Goal: Information Seeking & Learning: Learn about a topic

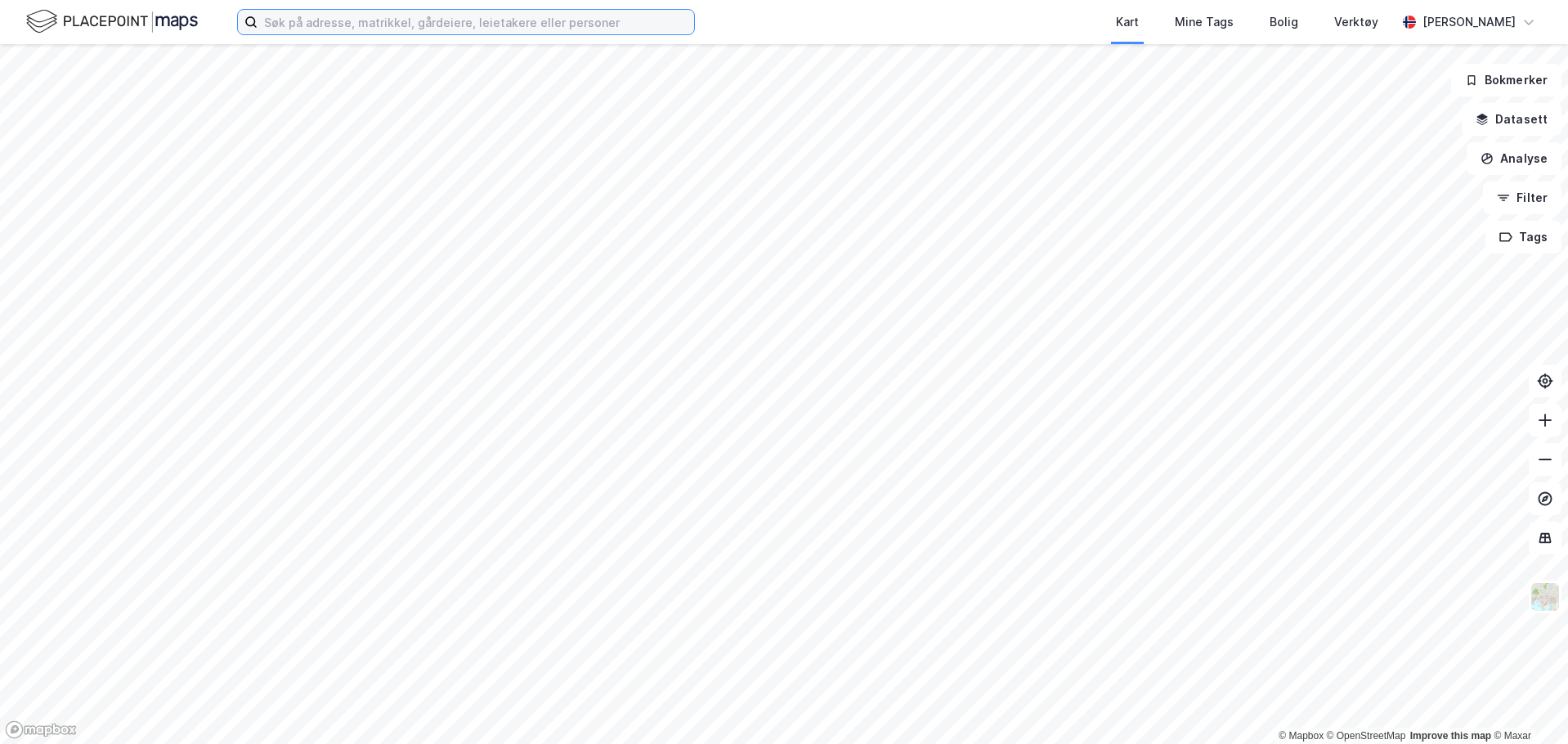
click at [479, 13] on input at bounding box center [475, 22] width 436 height 25
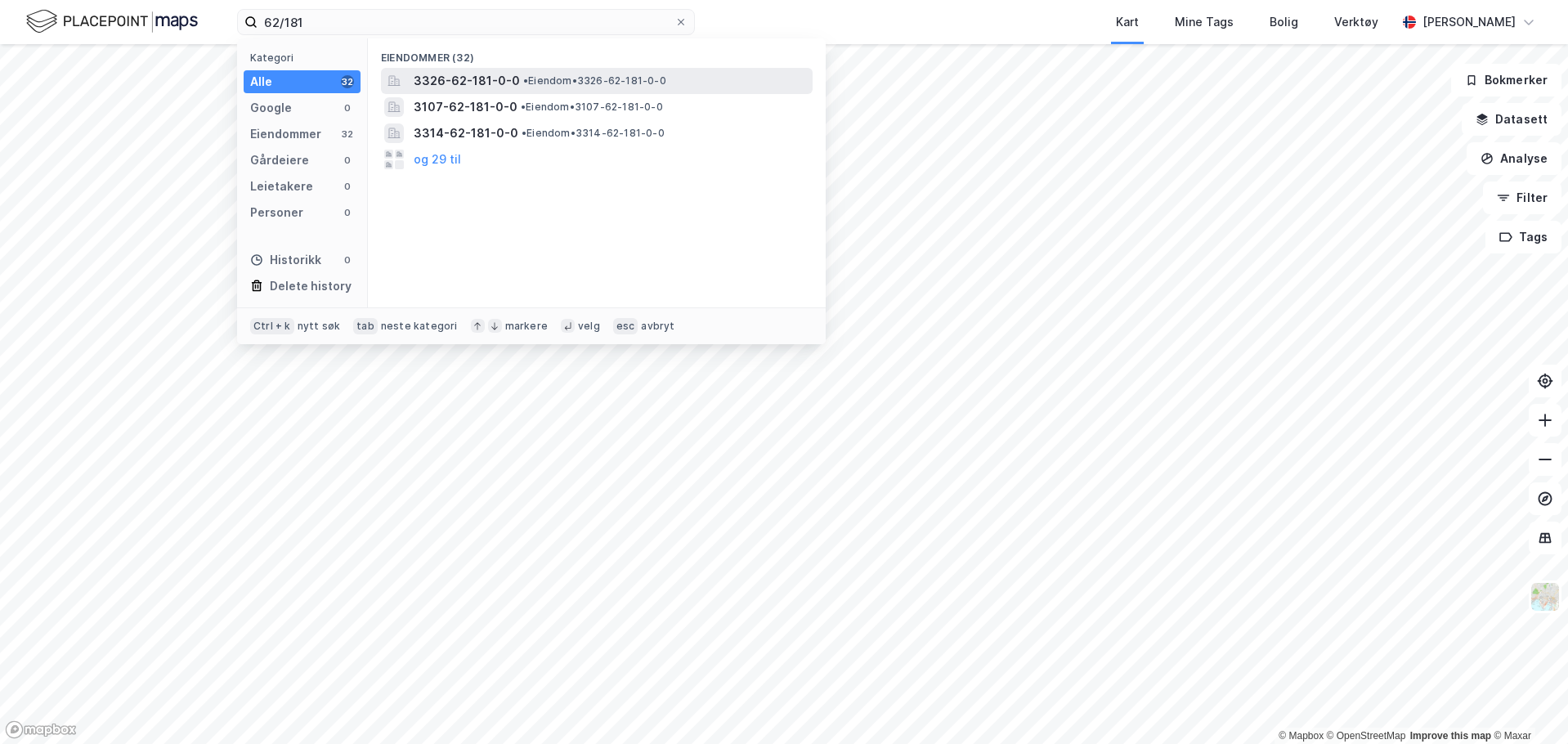
click at [515, 74] on div "3326-62-181-0-0 • Eiendom • 3326-62-181-0-0" at bounding box center [611, 81] width 395 height 20
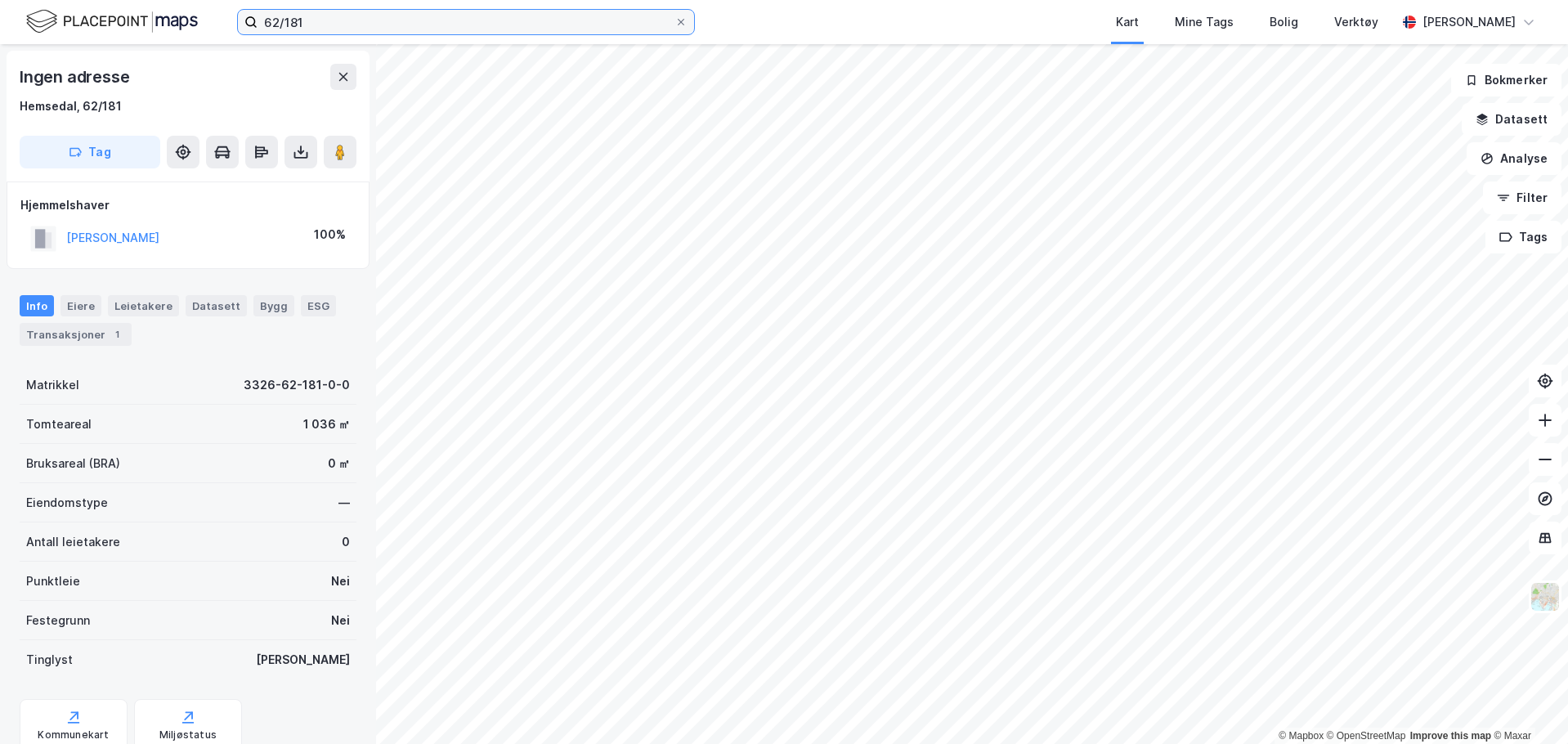
click at [366, 11] on input "62/181" at bounding box center [466, 22] width 417 height 25
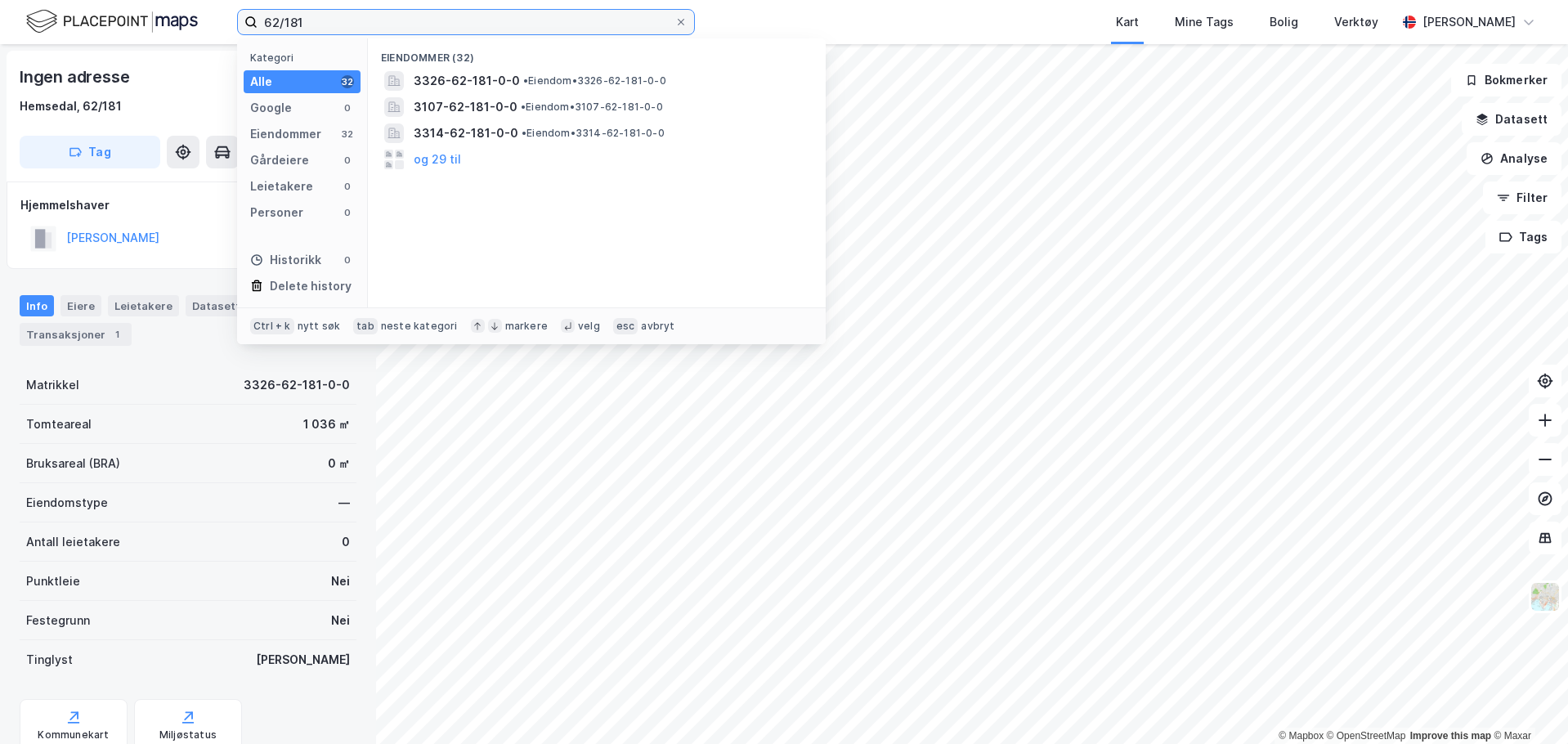
click at [366, 11] on input "62/181" at bounding box center [466, 22] width 417 height 25
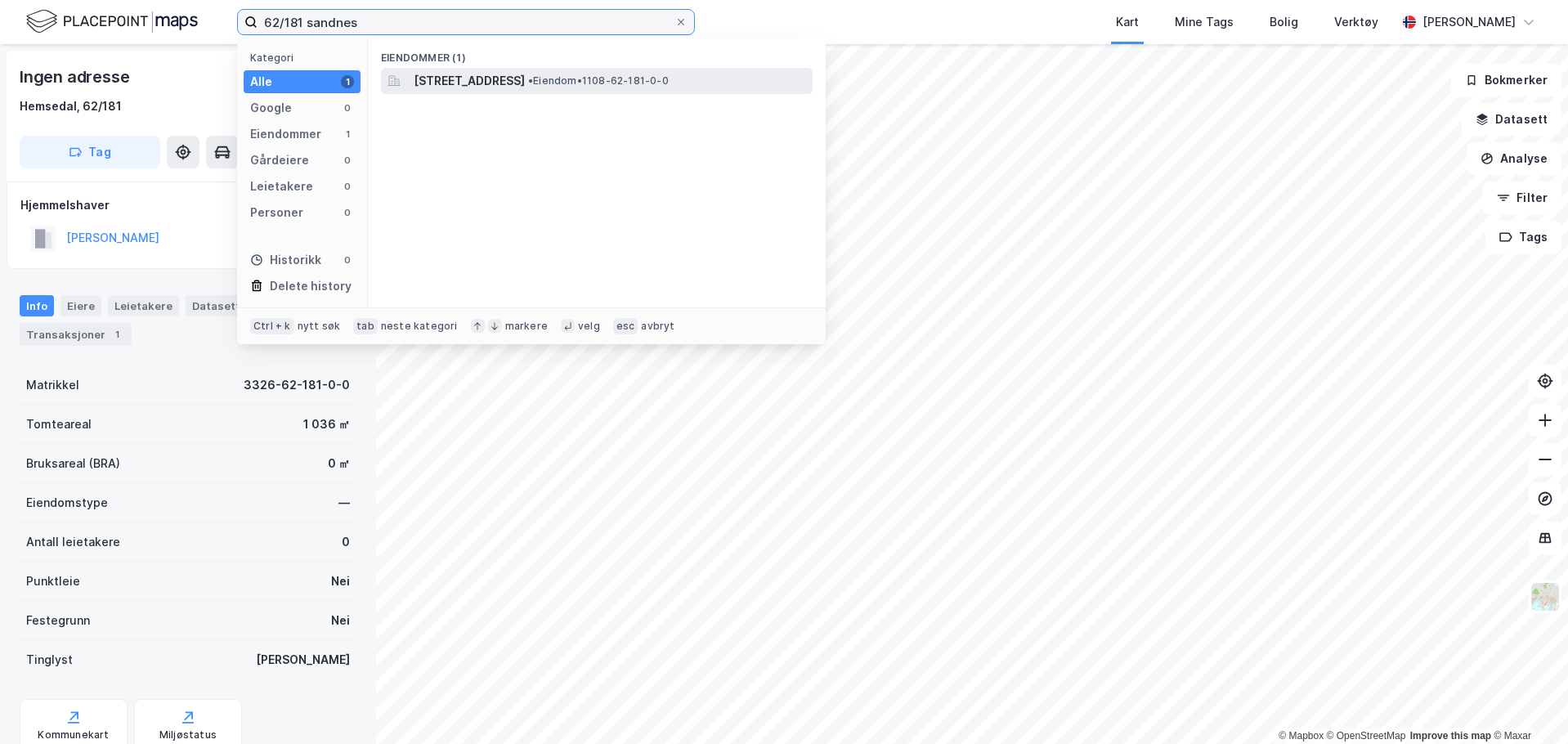
type input "62/181 sandnes"
click at [525, 86] on span "[STREET_ADDRESS]" at bounding box center [469, 81] width 111 height 20
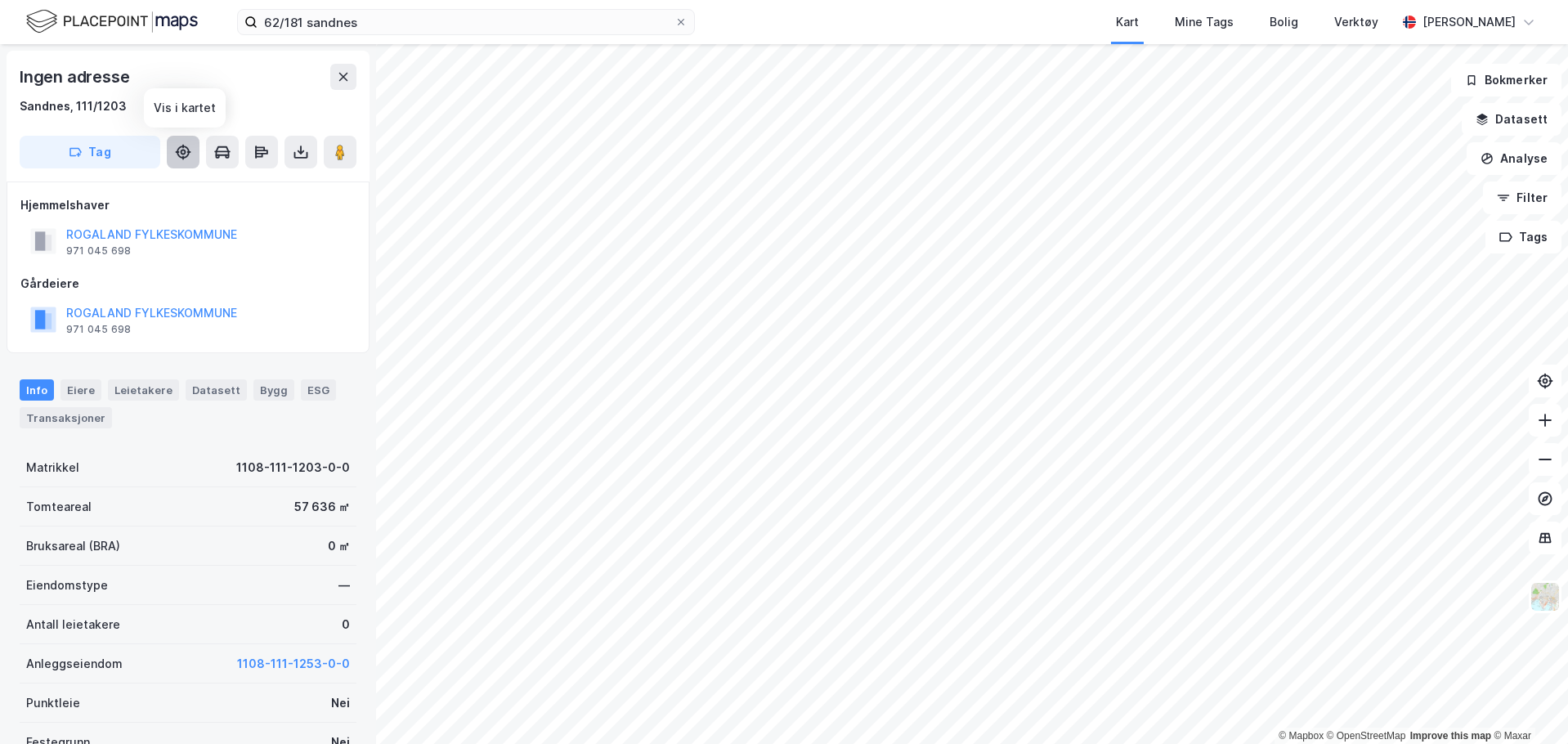
click at [191, 159] on icon at bounding box center [183, 151] width 16 height 16
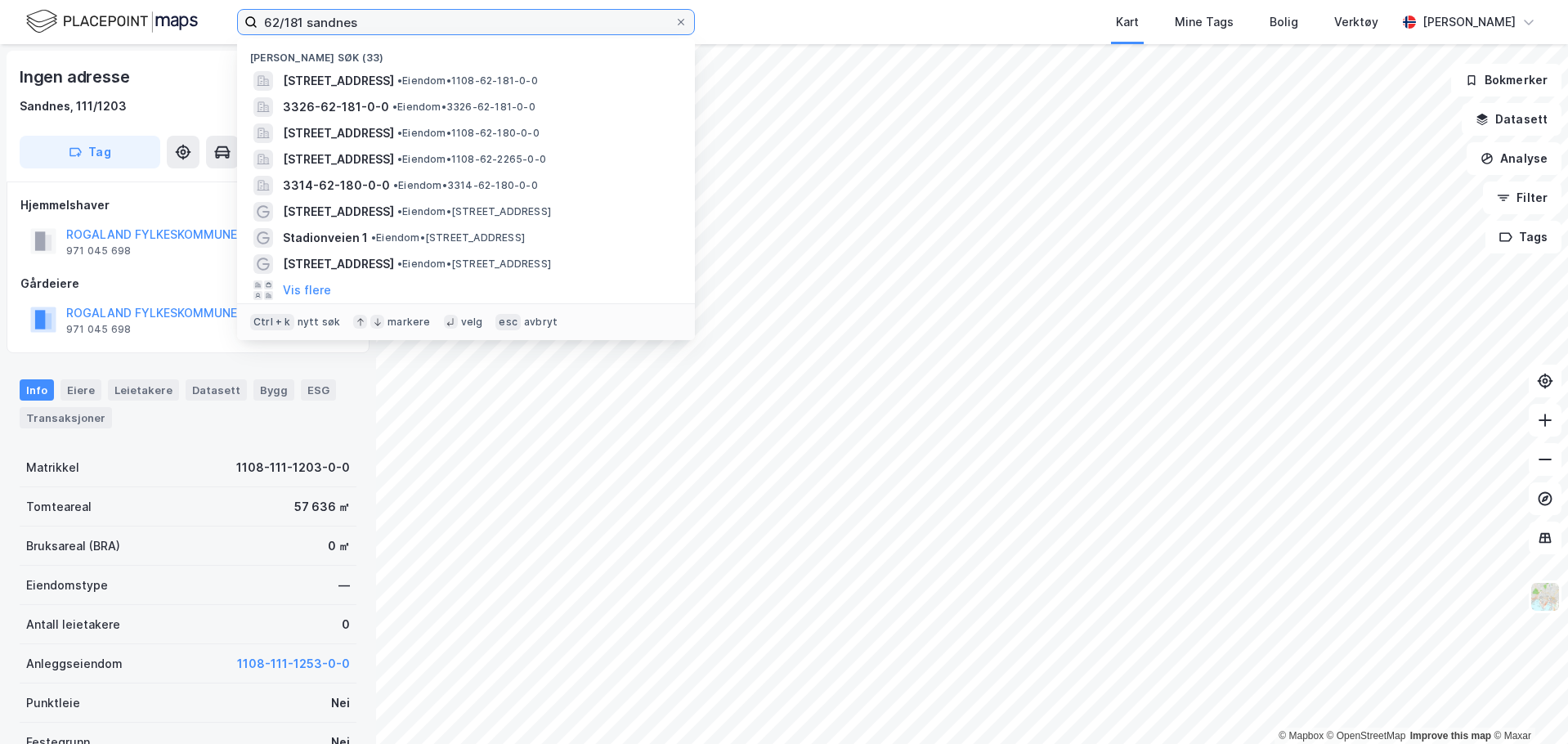
click at [424, 23] on input "62/181 sandnes" at bounding box center [466, 22] width 417 height 25
click at [424, 22] on input "62/181 sandnes" at bounding box center [466, 22] width 417 height 25
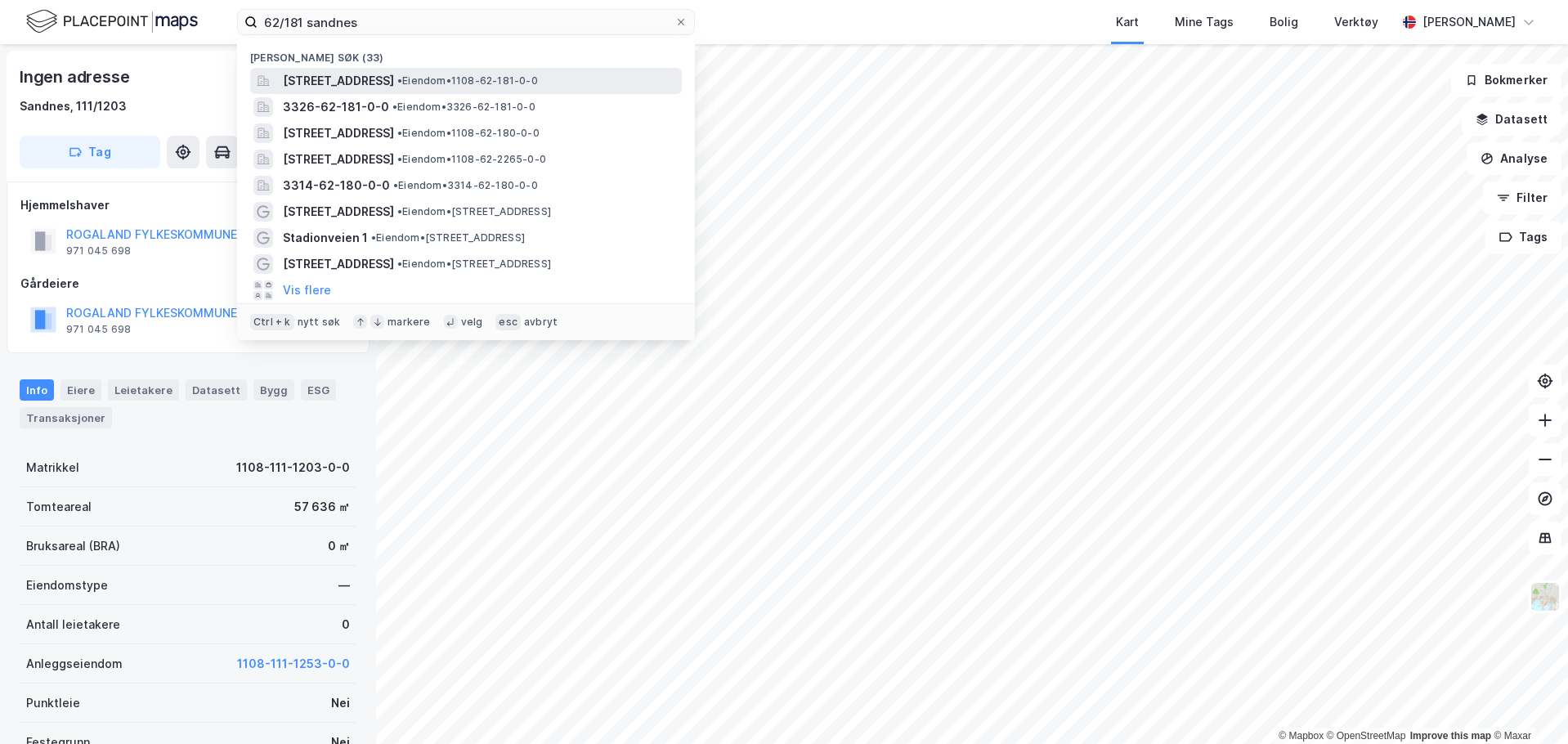
click at [385, 72] on span "[STREET_ADDRESS]" at bounding box center [338, 81] width 111 height 20
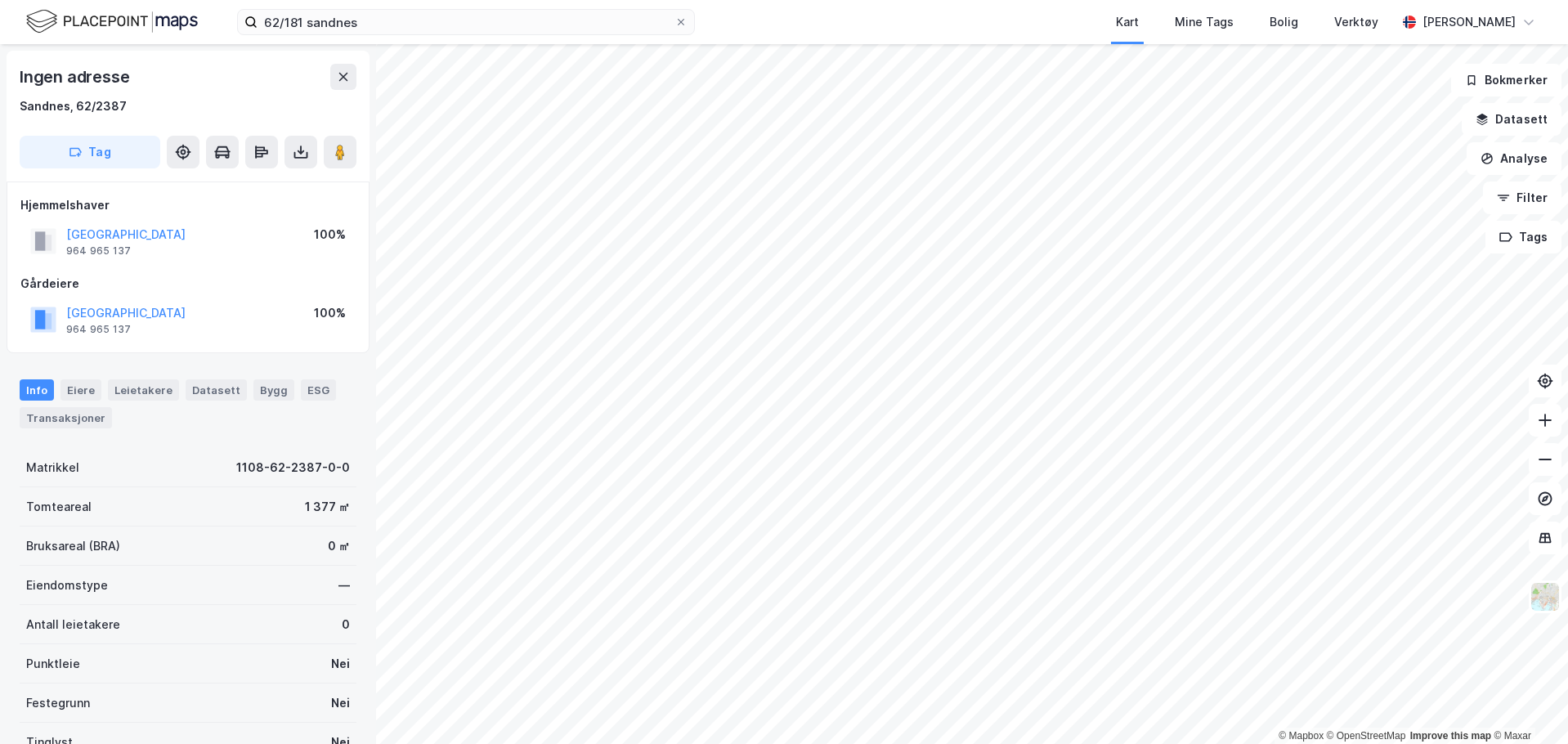
click at [1, 637] on div "Ingen adresse [GEOGRAPHIC_DATA], 62/2387 Tag Hjemmelshaver SANDNES KOMMUNE 964 …" at bounding box center [188, 393] width 376 height 700
click at [89, 390] on div "Eiere" at bounding box center [81, 390] width 41 height 21
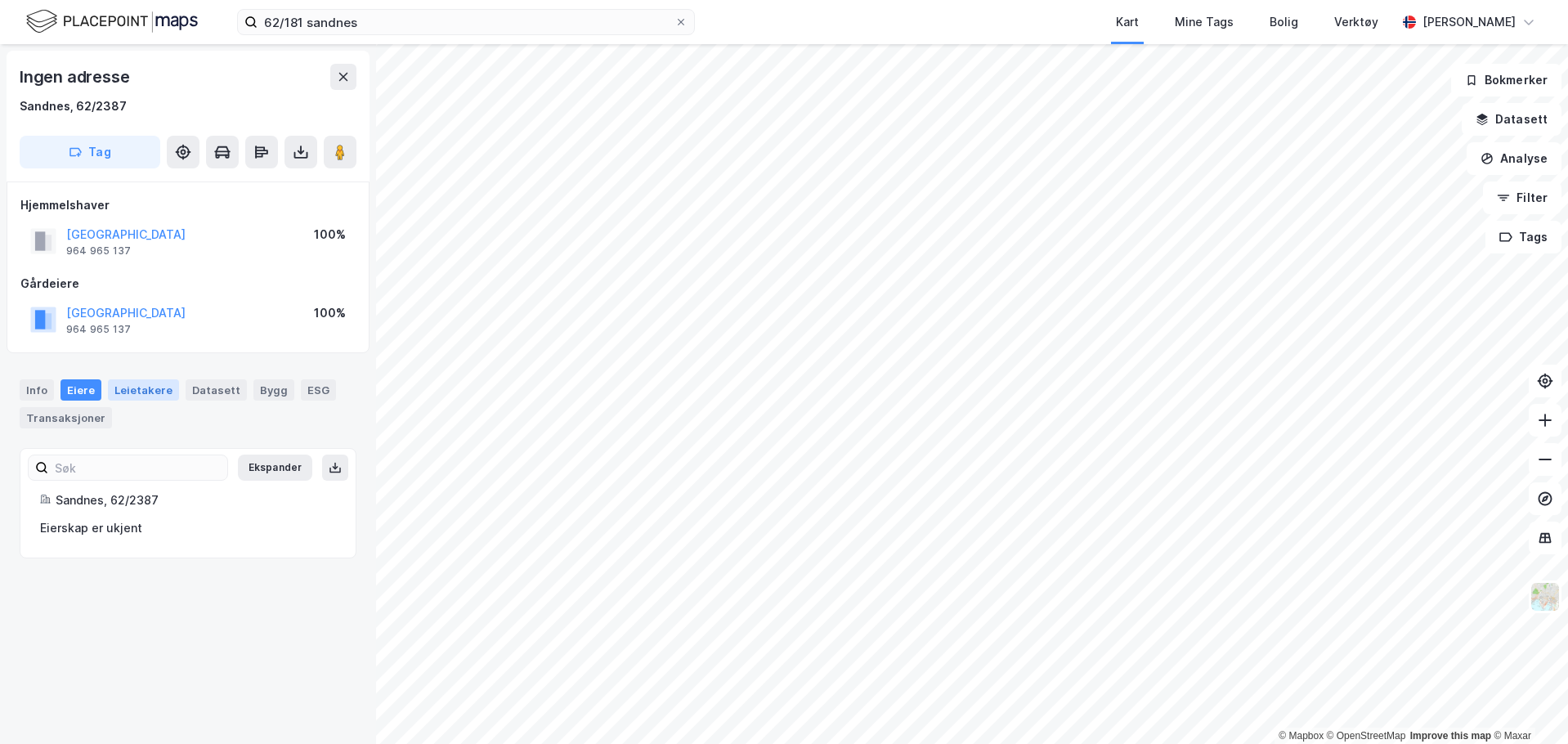
click at [130, 391] on div "Leietakere" at bounding box center [143, 390] width 71 height 21
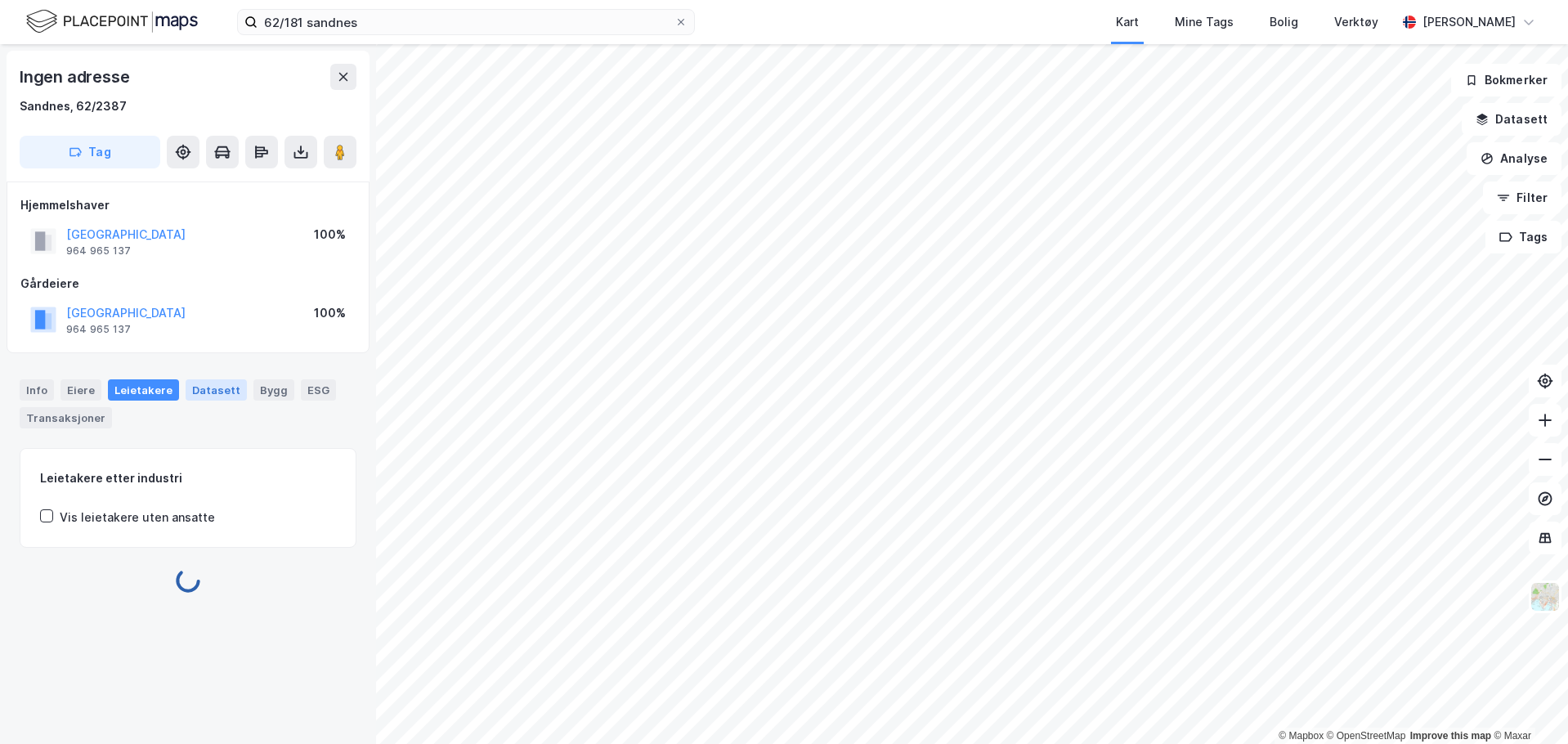
click at [191, 389] on div "Datasett" at bounding box center [216, 390] width 61 height 21
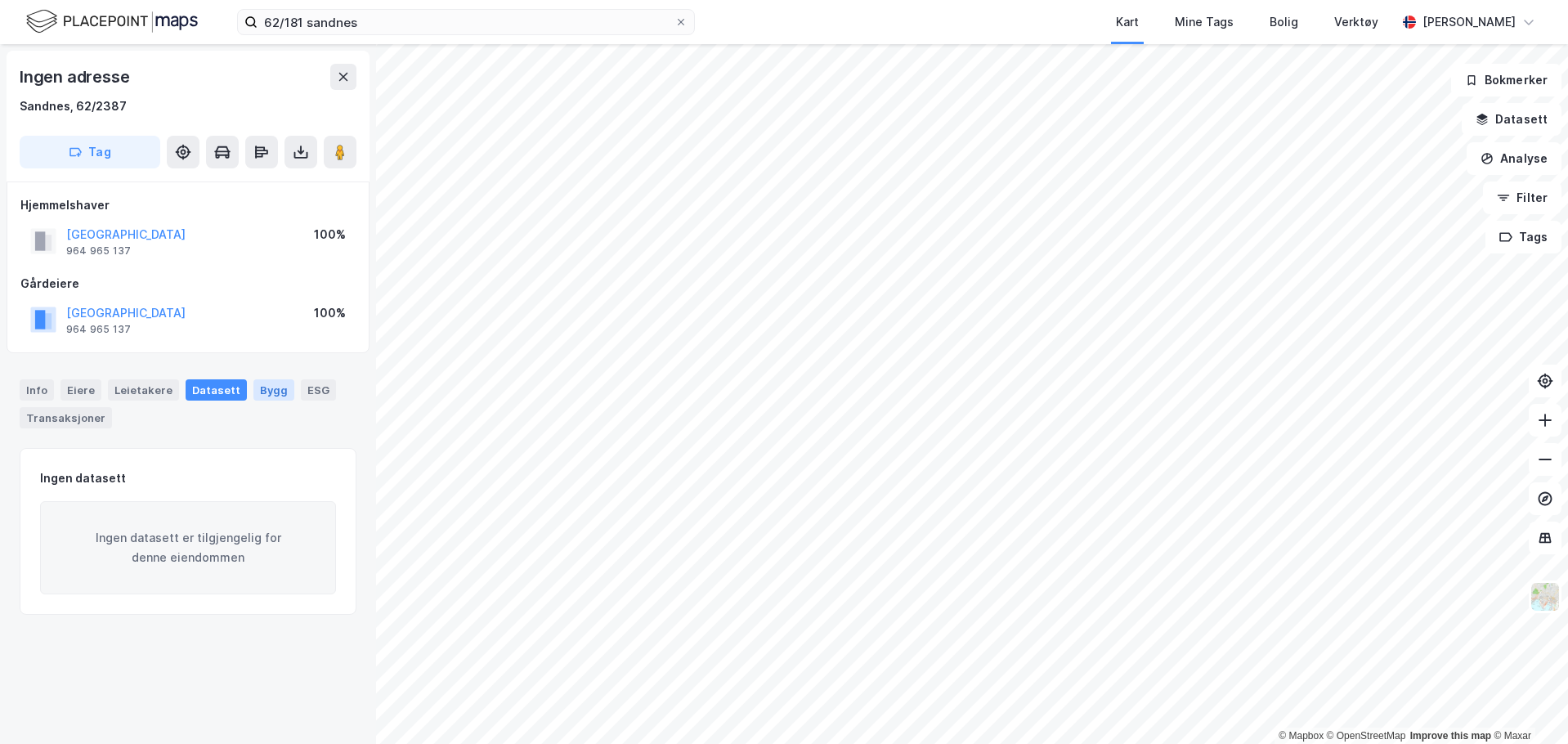
click at [260, 387] on div "Bygg" at bounding box center [273, 390] width 41 height 21
drag, startPoint x: 70, startPoint y: 382, endPoint x: 43, endPoint y: 389, distance: 27.9
click at [69, 383] on div "Eiere" at bounding box center [81, 390] width 41 height 21
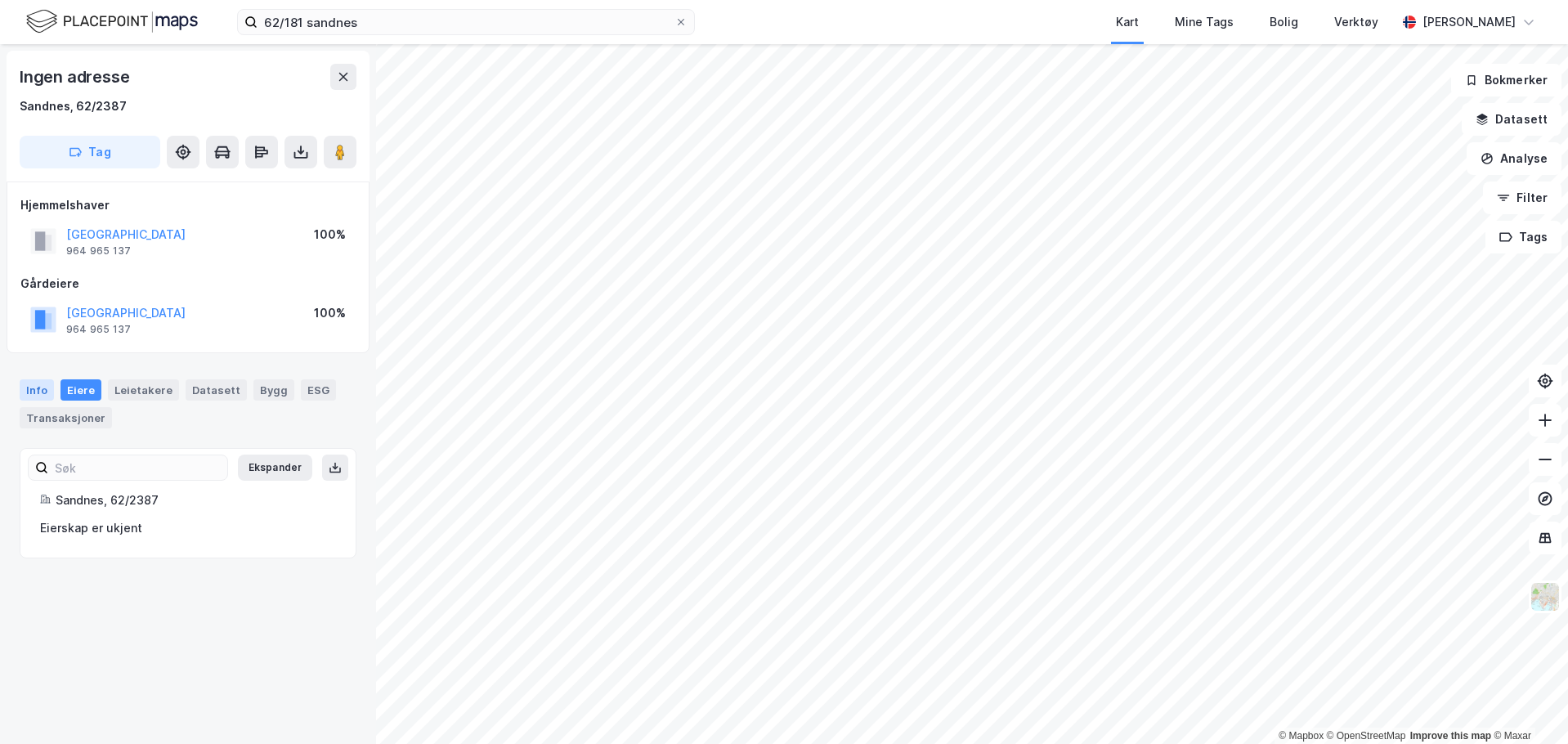
click at [43, 389] on div "Info" at bounding box center [37, 390] width 34 height 21
